Goal: Find specific page/section: Find specific page/section

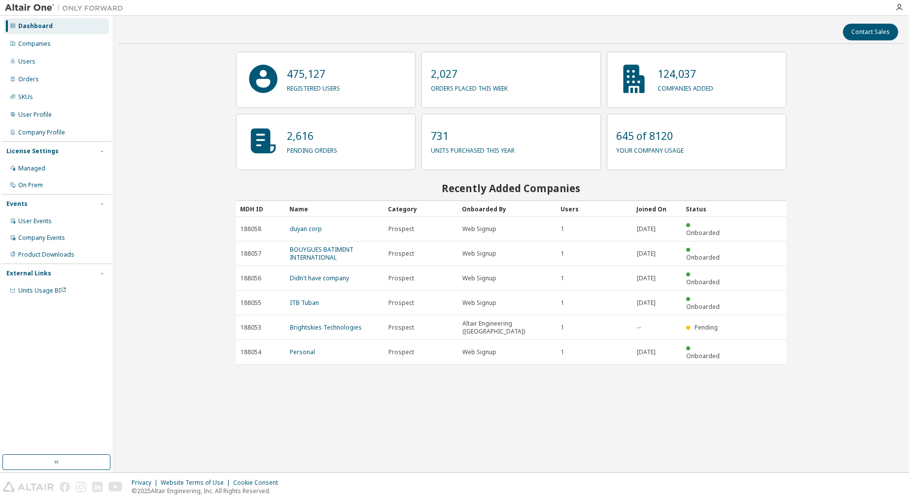
click at [326, 381] on div "Contact Sales 475,127 registered users 2,027 orders placed this week 124,037 co…" at bounding box center [511, 244] width 786 height 447
click at [50, 45] on div "Companies" at bounding box center [56, 44] width 105 height 16
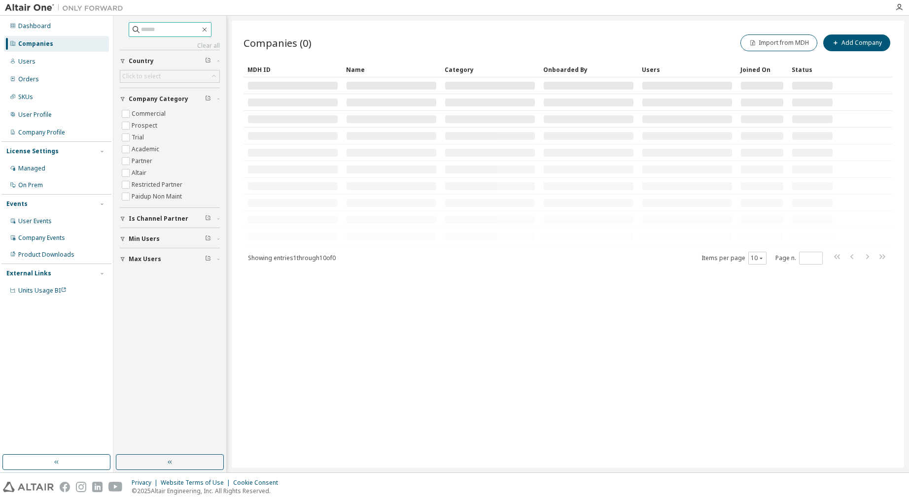
click at [143, 26] on input "text" at bounding box center [170, 30] width 59 height 10
paste input "*"
click at [165, 31] on input "text" at bounding box center [170, 30] width 59 height 10
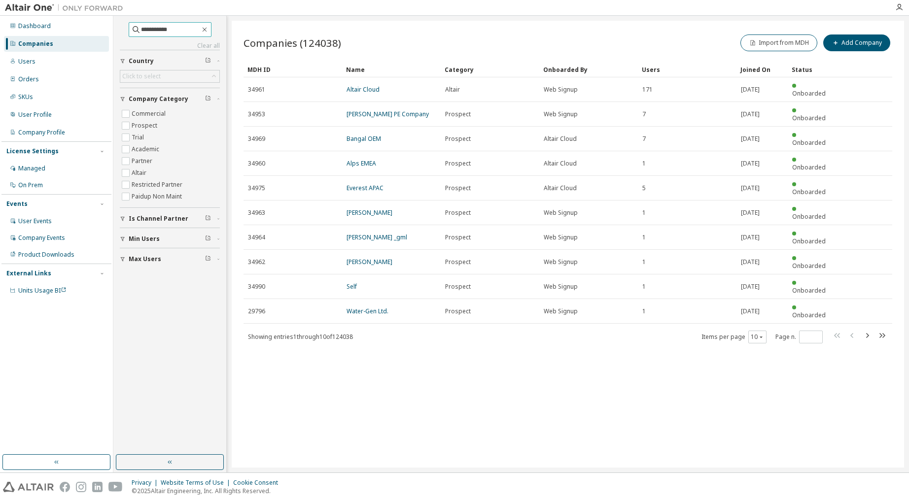
type input "**********"
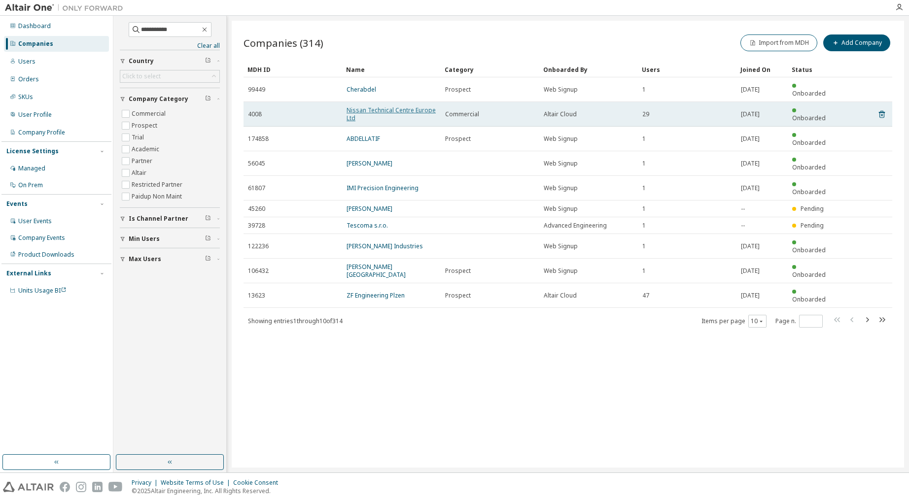
click at [370, 106] on link "Nissan Technical Centre Europe Ltd" at bounding box center [391, 114] width 89 height 16
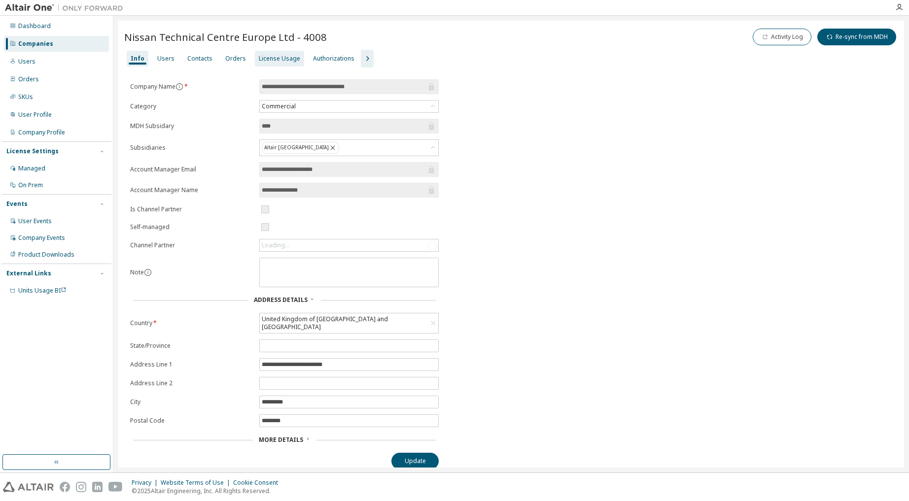
click at [268, 60] on div "License Usage" at bounding box center [279, 59] width 41 height 8
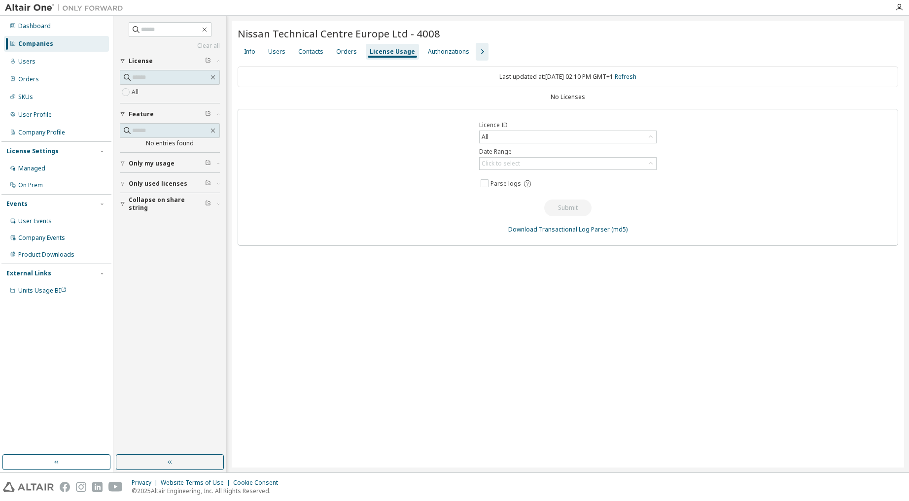
click at [477, 50] on icon "button" at bounding box center [482, 52] width 12 height 12
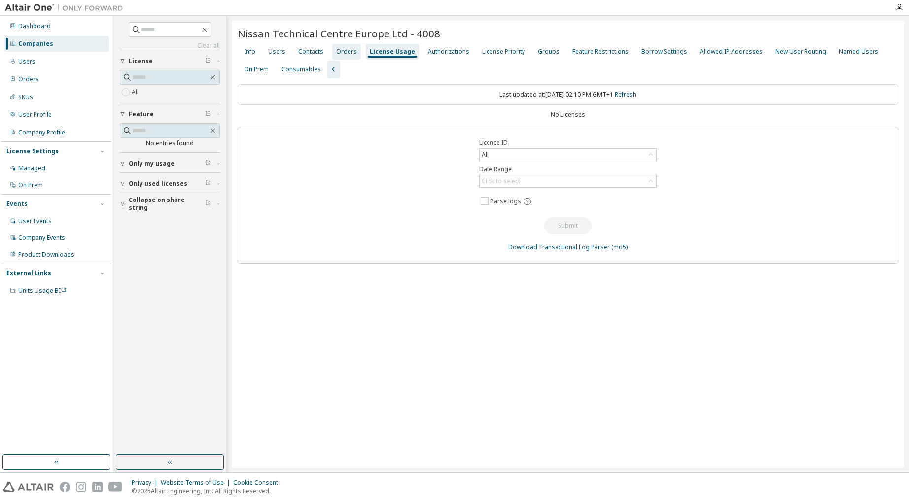
click at [348, 54] on div "Orders" at bounding box center [346, 52] width 21 height 8
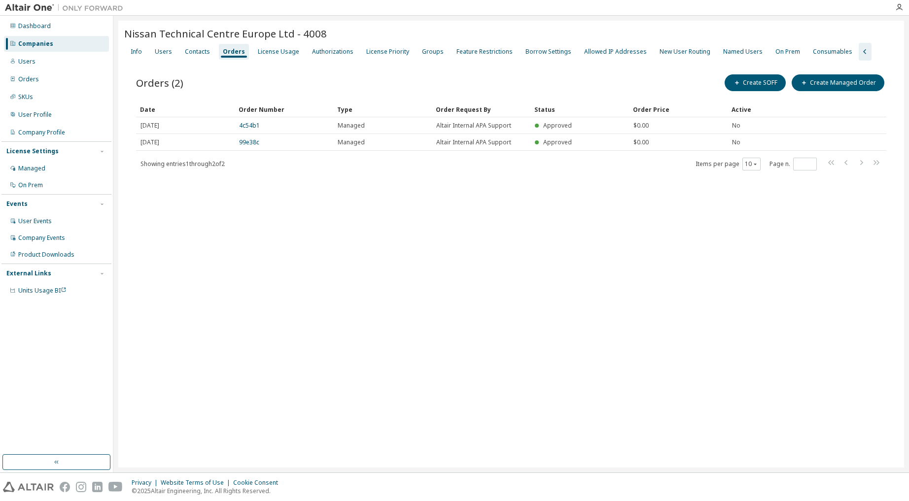
click at [341, 227] on div "Nissan Technical Centre Europe Ltd - 4008 Clear Load Save Save As Field Operato…" at bounding box center [511, 244] width 786 height 447
click at [380, 51] on div "License Priority" at bounding box center [387, 52] width 43 height 8
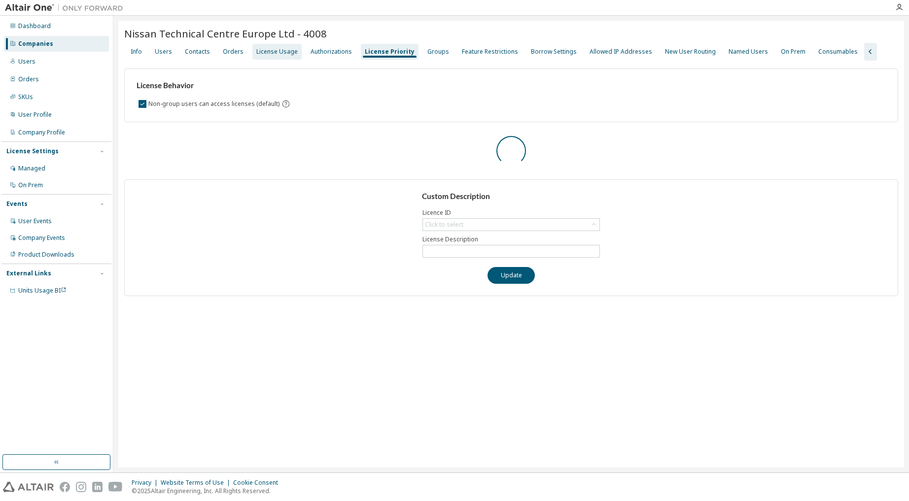
click at [261, 52] on div "License Usage" at bounding box center [276, 52] width 41 height 8
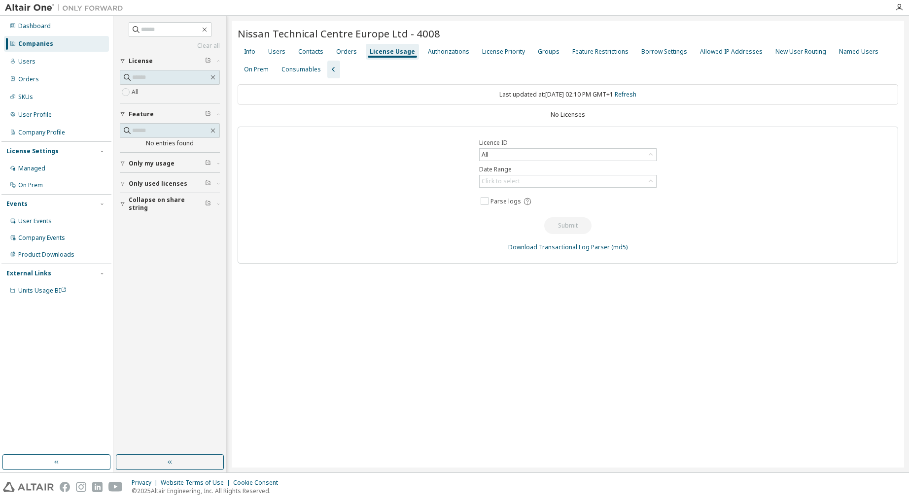
click at [476, 292] on div "Nissan Technical Centre Europe Ltd - 4008 Clear Load Save Save As Field Operato…" at bounding box center [568, 244] width 672 height 447
